Goal: Use online tool/utility: Utilize a website feature to perform a specific function

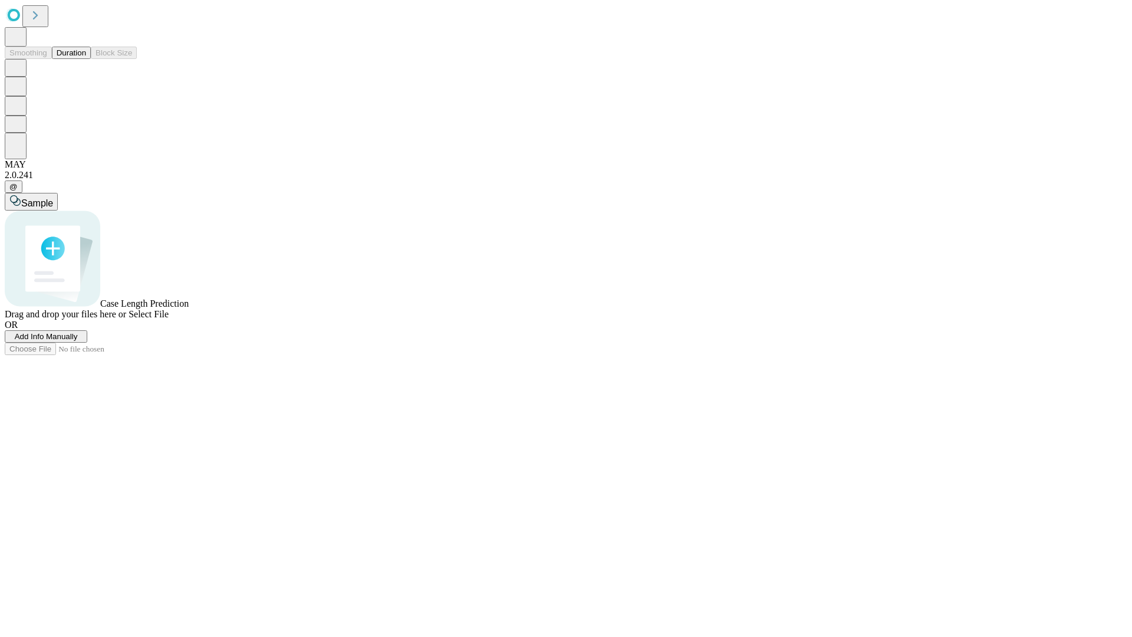
click at [78, 341] on span "Add Info Manually" at bounding box center [46, 336] width 63 height 9
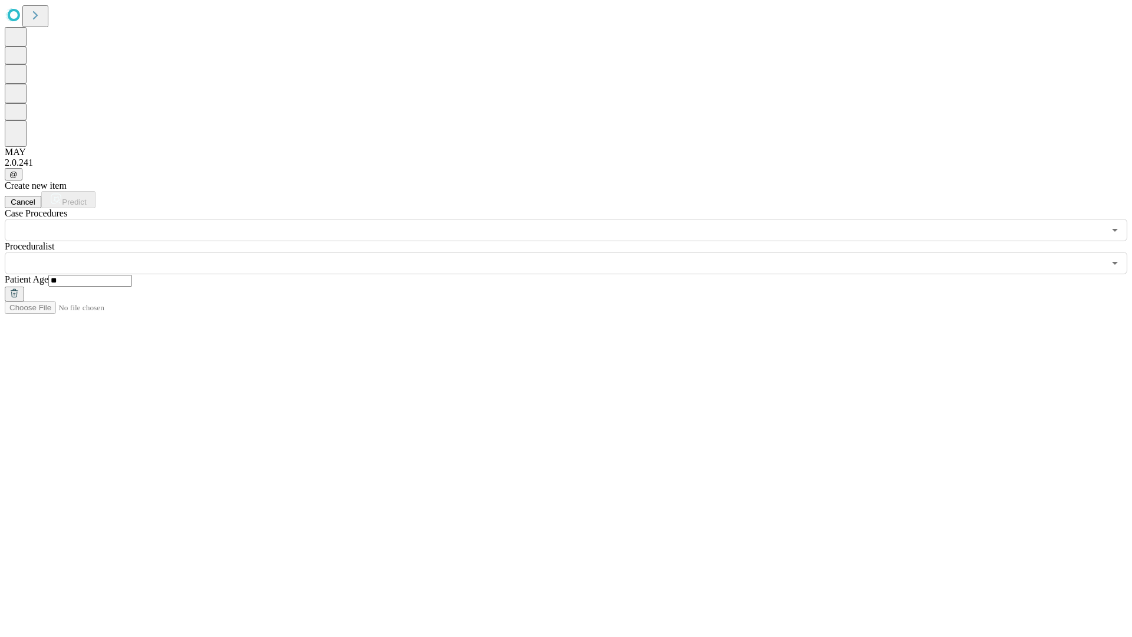
type input "**"
click at [574, 252] on input "text" at bounding box center [554, 263] width 1099 height 22
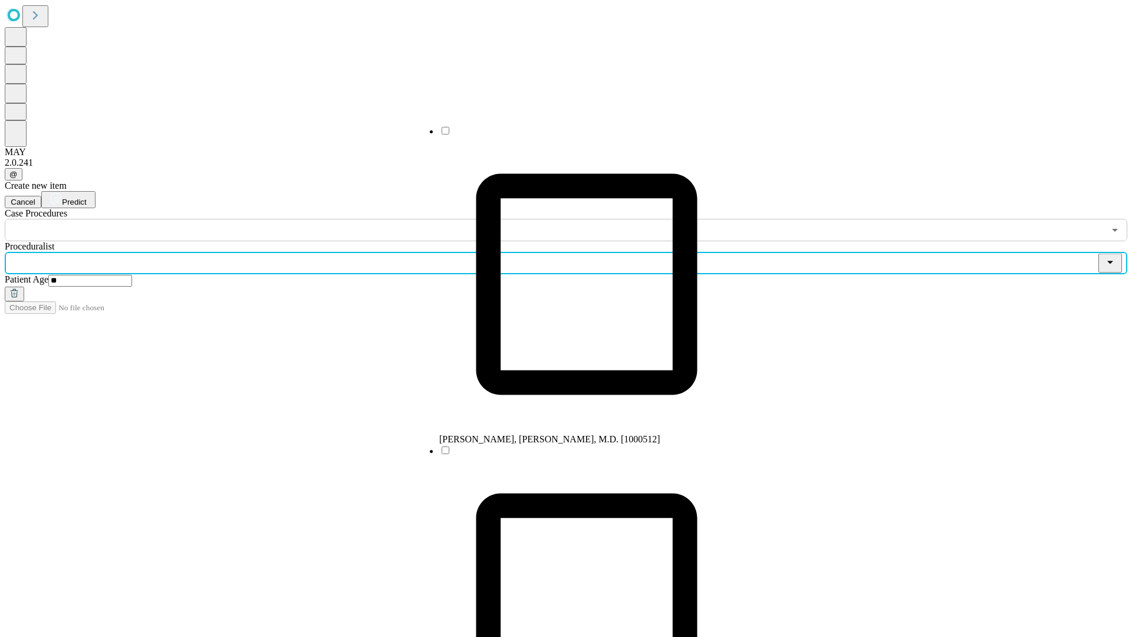
click at [575, 135] on li "[PERSON_NAME], [PERSON_NAME], M.D. [1000512]" at bounding box center [586, 284] width 295 height 319
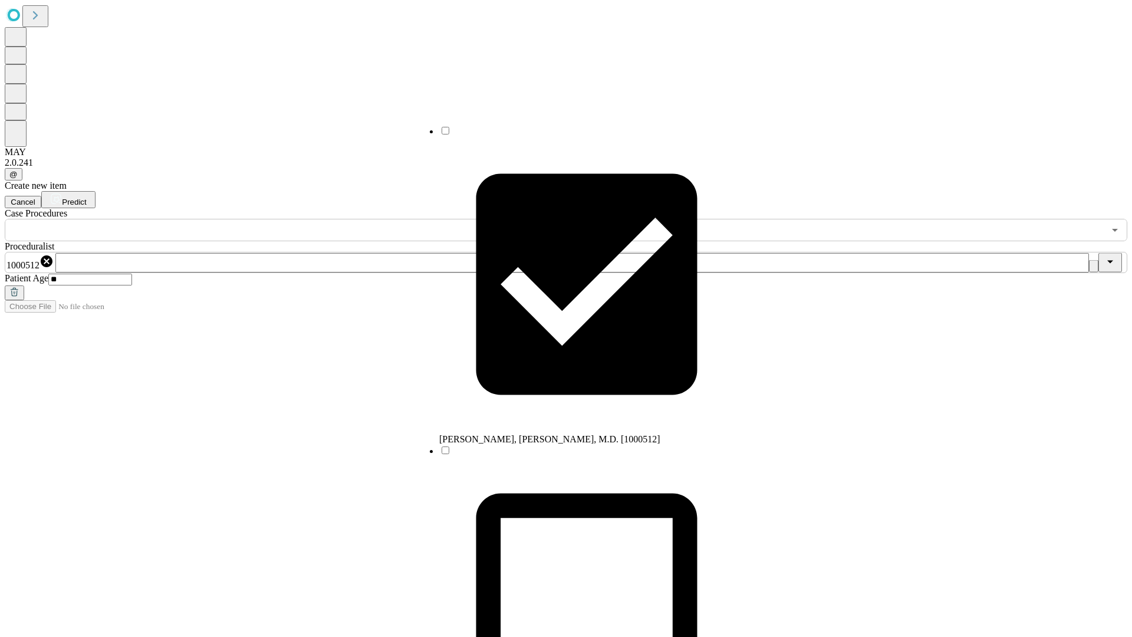
click at [248, 219] on input "text" at bounding box center [554, 230] width 1099 height 22
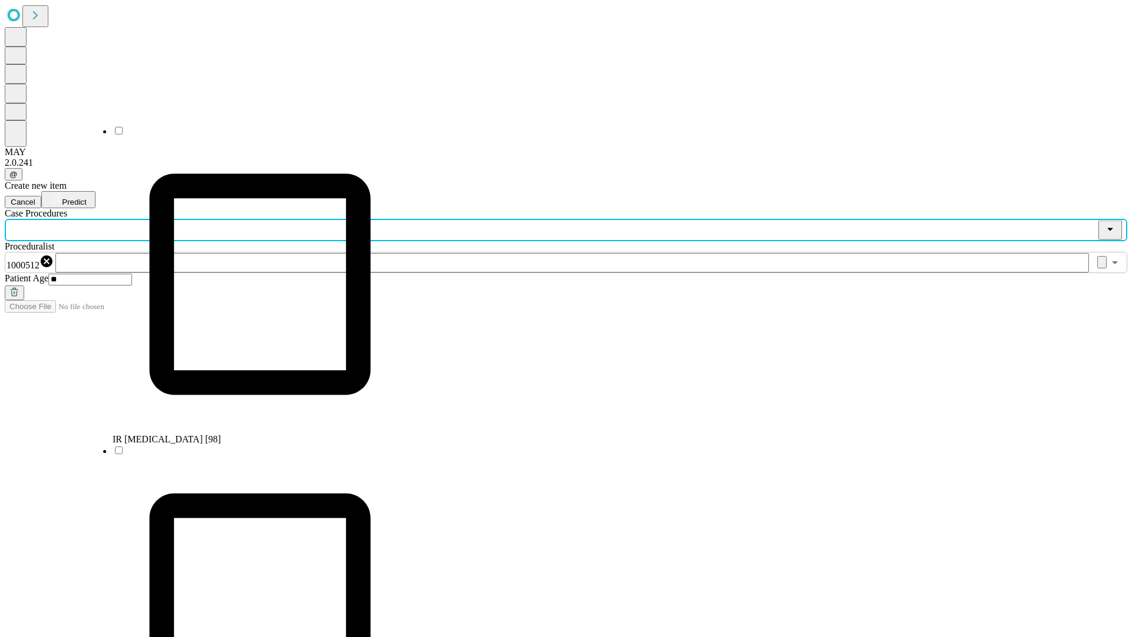
click at [248, 135] on li "IR [MEDICAL_DATA] [98]" at bounding box center [260, 284] width 295 height 319
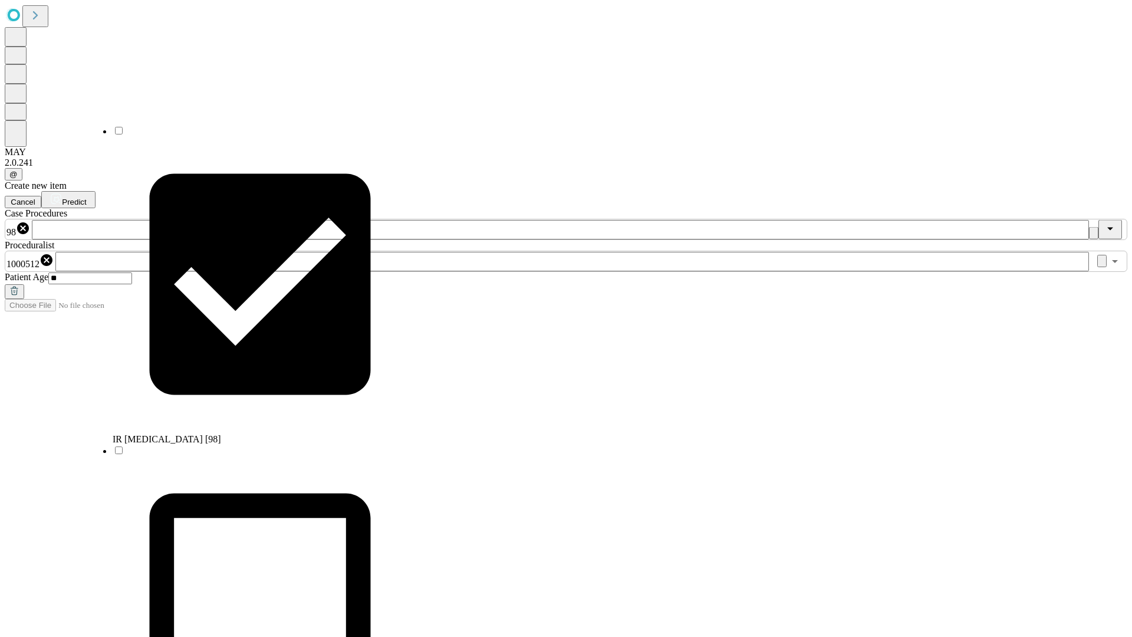
click at [86, 197] on span "Predict" at bounding box center [74, 201] width 24 height 9
